Goal: Information Seeking & Learning: Learn about a topic

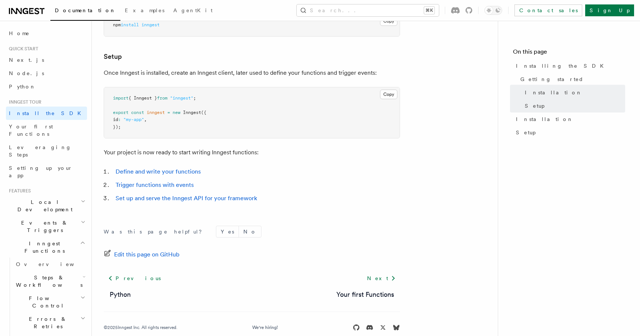
scroll to position [280, 0]
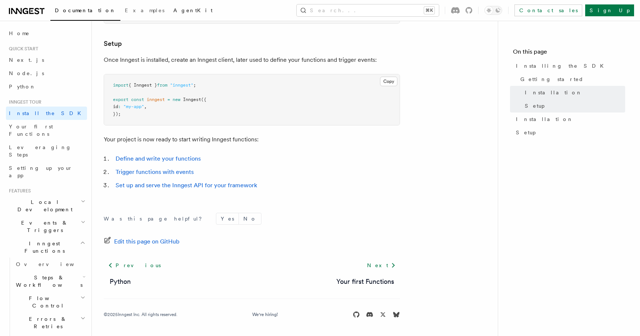
click at [173, 11] on span "AgentKit" at bounding box center [192, 10] width 39 height 6
click at [69, 237] on h2 "Inngest Functions" at bounding box center [46, 247] width 81 height 21
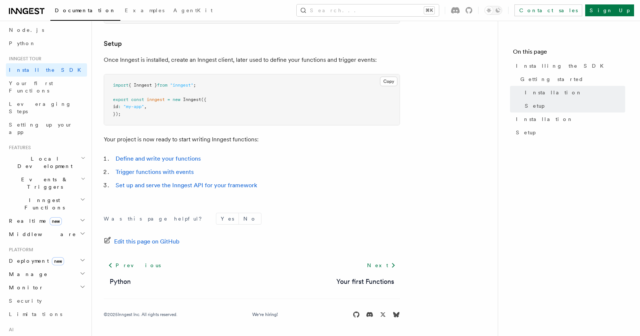
scroll to position [48, 0]
click at [50, 210] on h2 "Realtime new" at bounding box center [46, 216] width 81 height 13
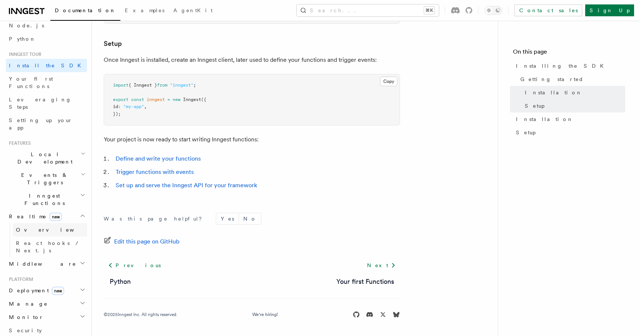
click at [49, 223] on link "Overview" at bounding box center [50, 229] width 74 height 13
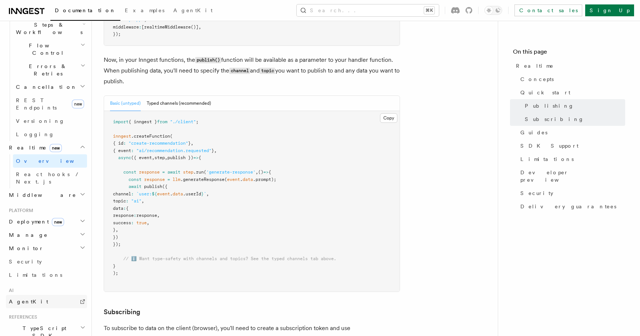
scroll to position [298, 0]
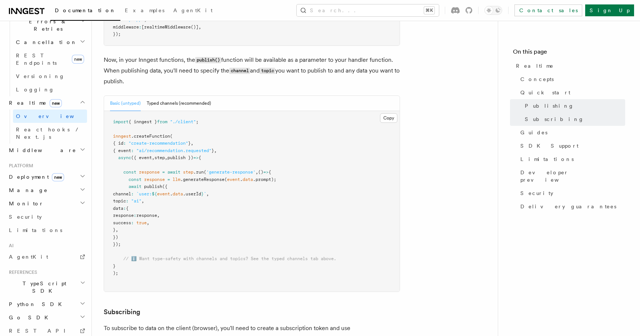
click at [49, 277] on h2 "TypeScript SDK" at bounding box center [46, 287] width 81 height 21
click at [44, 250] on link "AgentKit" at bounding box center [46, 256] width 81 height 13
click at [59, 224] on link "Limitations" at bounding box center [46, 230] width 81 height 13
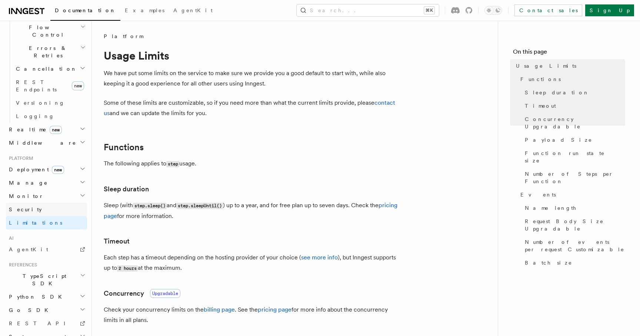
click at [52, 203] on link "Security" at bounding box center [46, 209] width 81 height 13
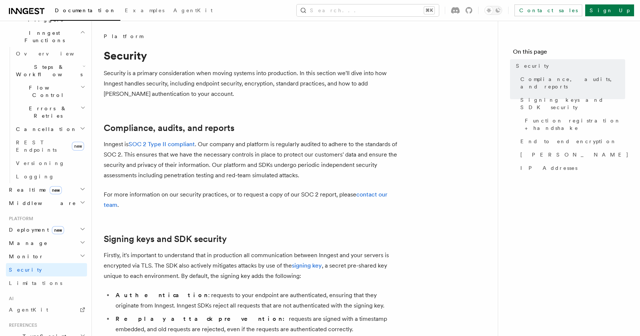
scroll to position [207, 0]
click at [27, 204] on span "Middleware" at bounding box center [41, 207] width 70 height 7
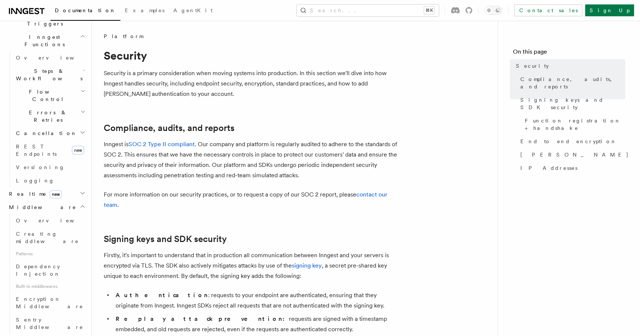
click at [19, 190] on span "Realtime new" at bounding box center [34, 193] width 56 height 7
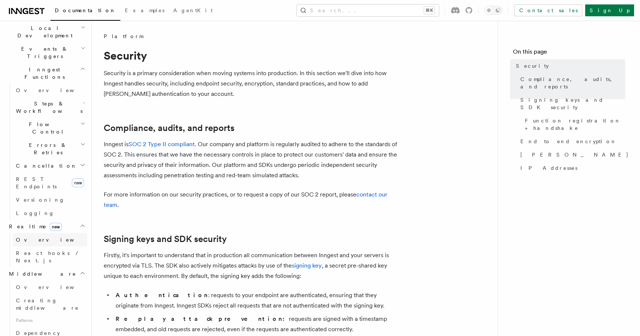
scroll to position [174, 0]
click at [47, 118] on h2 "Flow Control" at bounding box center [50, 128] width 74 height 21
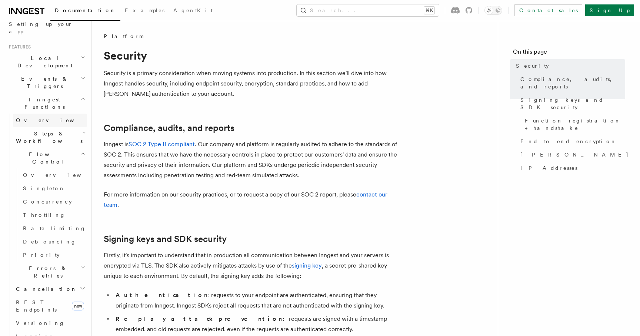
scroll to position [142, 0]
click at [56, 132] on span "Steps & Workflows" at bounding box center [48, 139] width 70 height 15
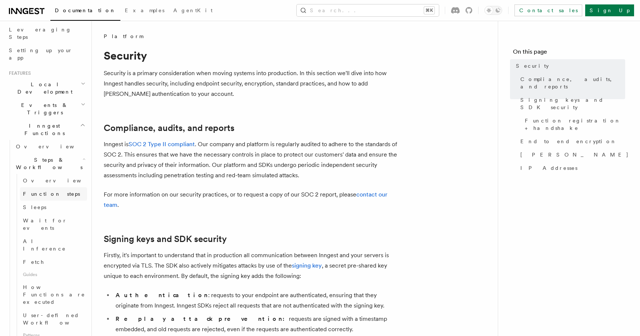
scroll to position [114, 0]
click at [63, 102] on h2 "Events & Triggers" at bounding box center [46, 112] width 81 height 21
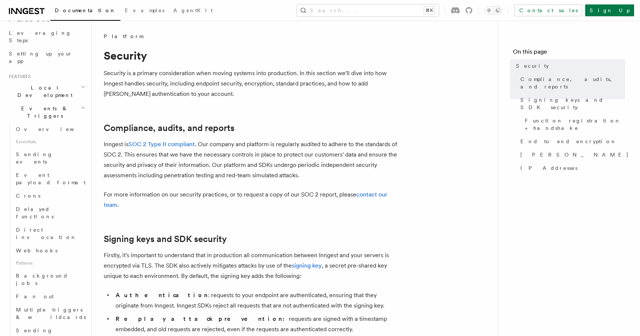
click at [55, 81] on h2 "Local Development" at bounding box center [46, 91] width 81 height 21
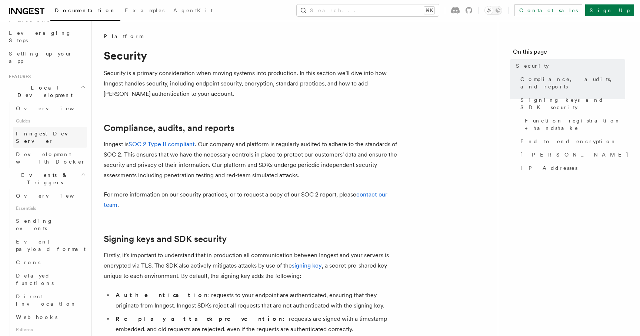
click at [48, 127] on link "Inngest Dev Server" at bounding box center [50, 137] width 74 height 21
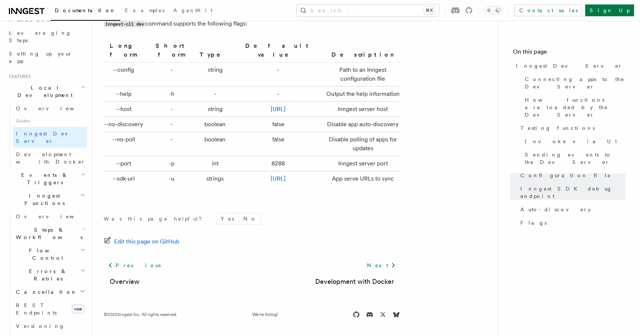
scroll to position [2474, 0]
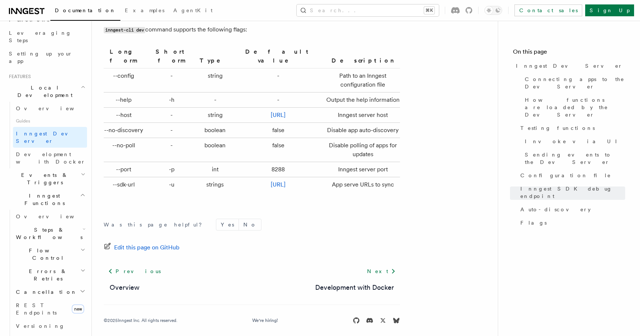
click at [72, 169] on h2 "Events & Triggers" at bounding box center [46, 179] width 81 height 21
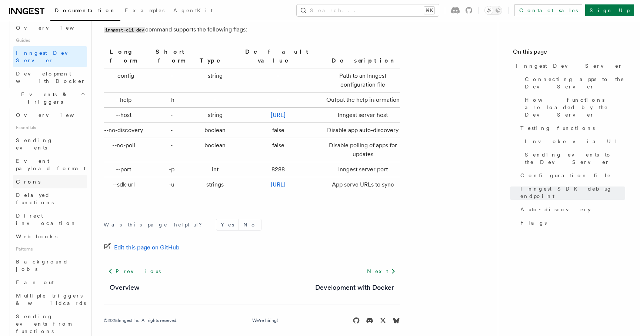
scroll to position [199, 0]
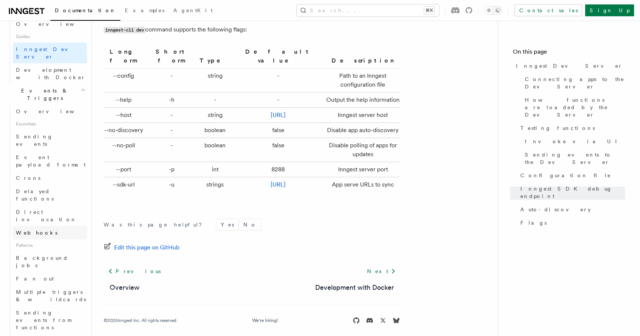
click at [38, 229] on span "Webhooks" at bounding box center [36, 232] width 41 height 7
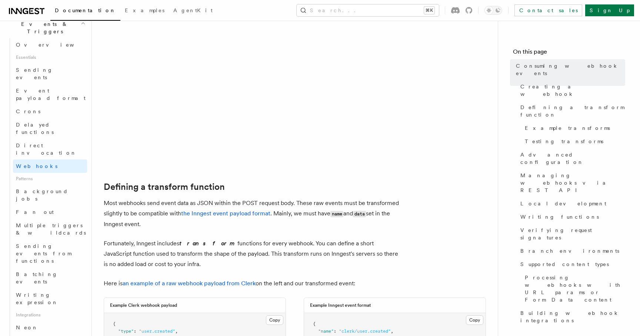
scroll to position [422, 0]
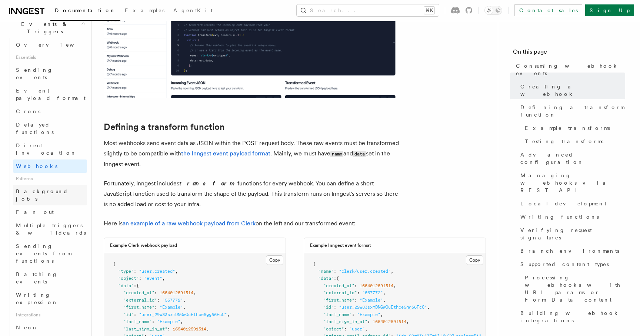
click at [54, 188] on span "Background jobs" at bounding box center [51, 195] width 71 height 15
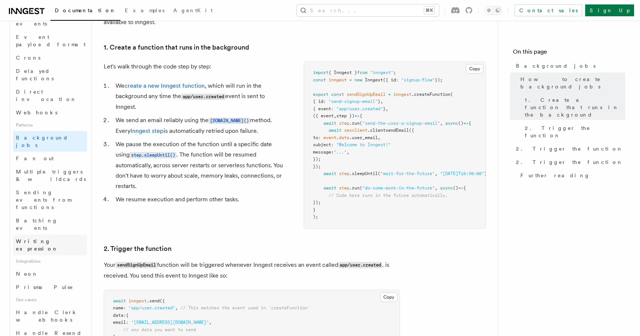
scroll to position [262, 0]
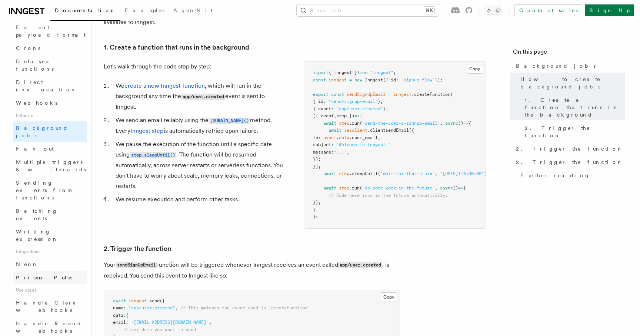
click at [51, 271] on link "Prisma Pulse" at bounding box center [50, 277] width 74 height 13
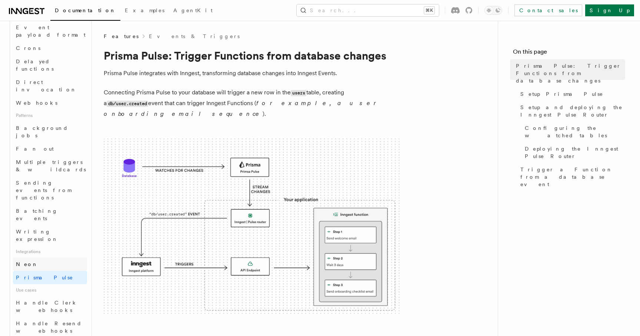
click at [42, 258] on link "Neon" at bounding box center [50, 264] width 74 height 13
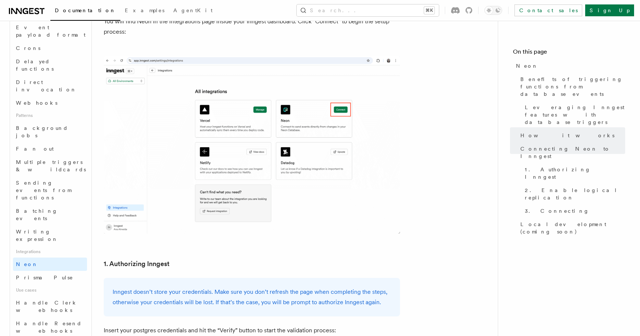
scroll to position [577, 0]
